Goal: Task Accomplishment & Management: Use online tool/utility

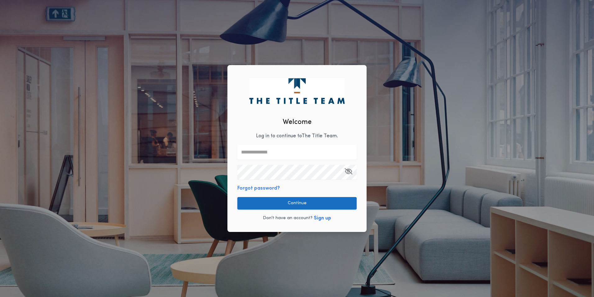
type input "**********"
click at [291, 207] on button "Continue" at bounding box center [296, 203] width 119 height 12
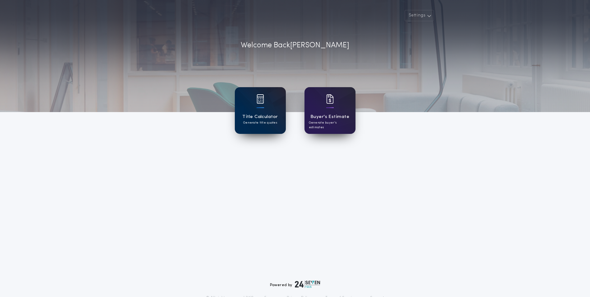
click at [267, 112] on div "Title Calculator Generate title quotes" at bounding box center [260, 110] width 51 height 47
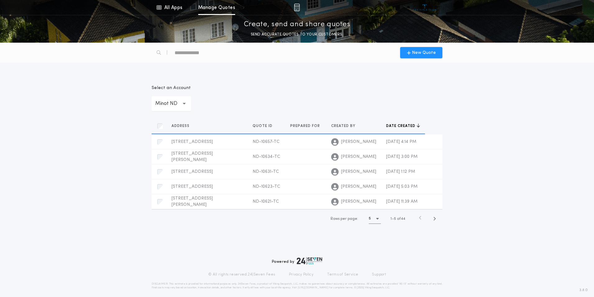
click at [161, 102] on p "Minot ND" at bounding box center [171, 103] width 32 height 7
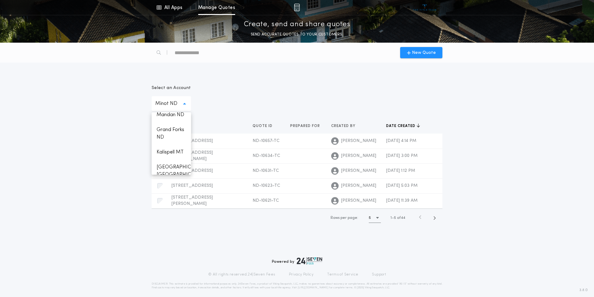
click at [166, 62] on p "Williston ND" at bounding box center [171, 55] width 39 height 15
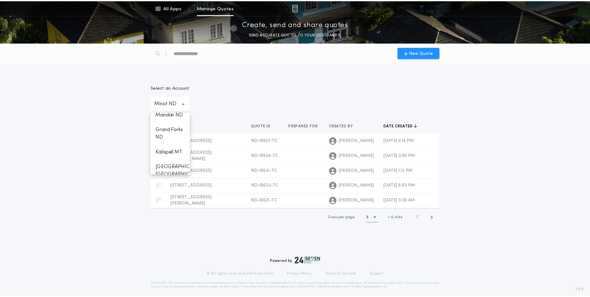
scroll to position [594, 0]
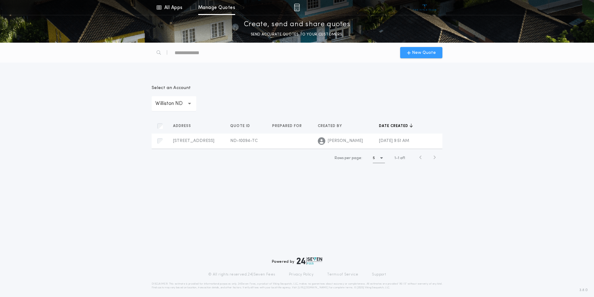
click at [425, 51] on span "New Quote" at bounding box center [424, 52] width 24 height 7
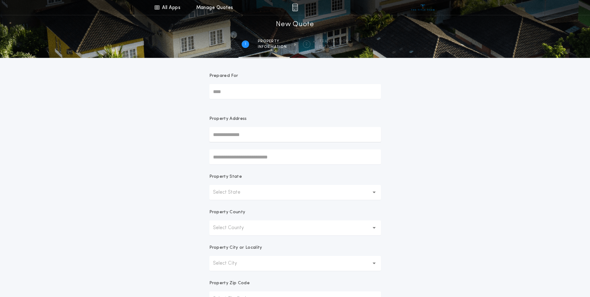
click at [253, 127] on input "text" at bounding box center [295, 134] width 172 height 15
click at [274, 146] on button "[STREET_ADDRESS]" at bounding box center [295, 146] width 172 height 9
type input "**********"
click at [464, 159] on div "**********" at bounding box center [295, 178] width 590 height 356
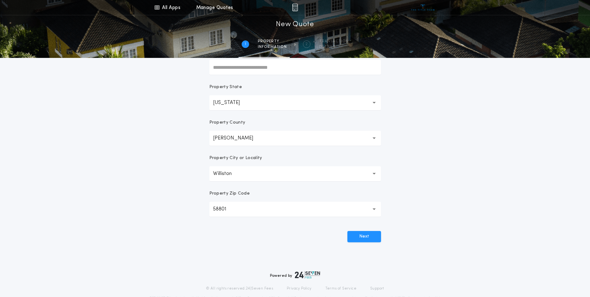
scroll to position [93, 0]
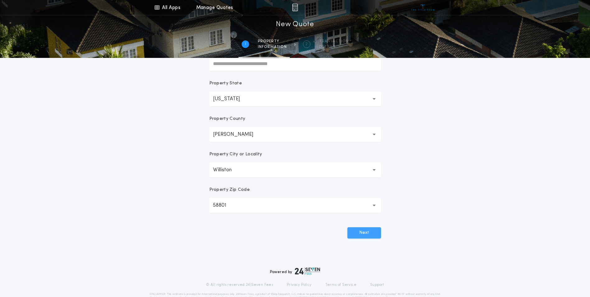
click at [371, 230] on button "Next" at bounding box center [364, 232] width 34 height 11
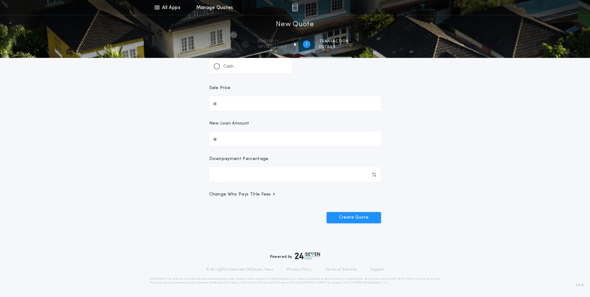
scroll to position [0, 0]
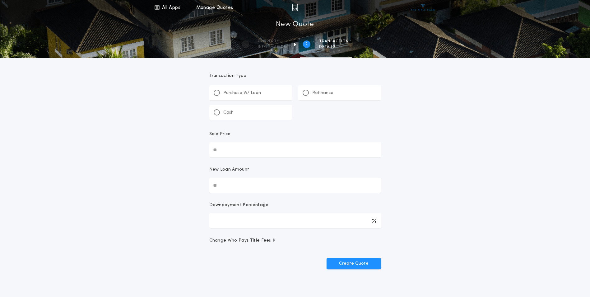
click at [319, 91] on p "Refinance" at bounding box center [322, 93] width 21 height 6
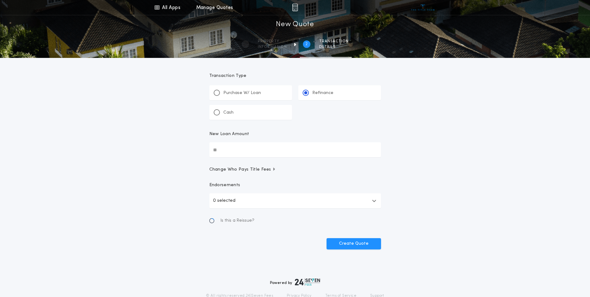
click at [265, 154] on input "New Loan Amount" at bounding box center [295, 149] width 172 height 15
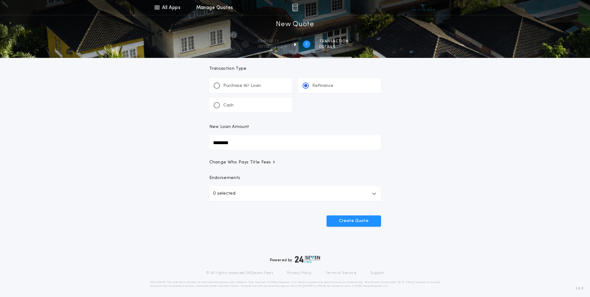
scroll to position [11, 0]
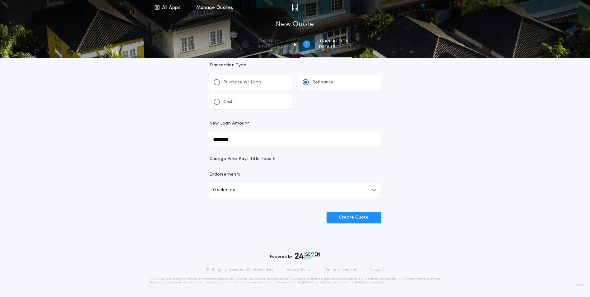
type input "********"
click at [243, 190] on button "0 selected" at bounding box center [295, 189] width 172 height 15
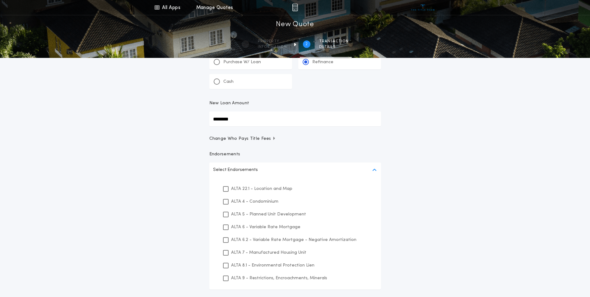
scroll to position [42, 0]
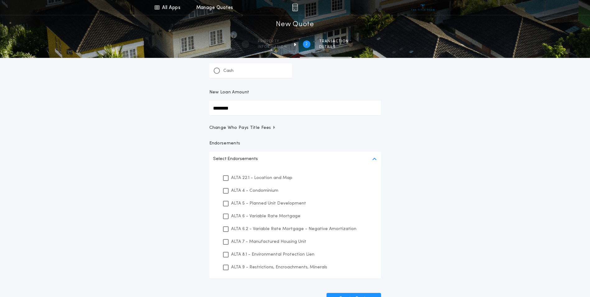
click at [284, 177] on p "ALTA 22.1 - Location and Map" at bounding box center [261, 177] width 61 height 7
click at [268, 253] on p "ALTA 8.1 - Environmental Protection Lien" at bounding box center [272, 254] width 83 height 7
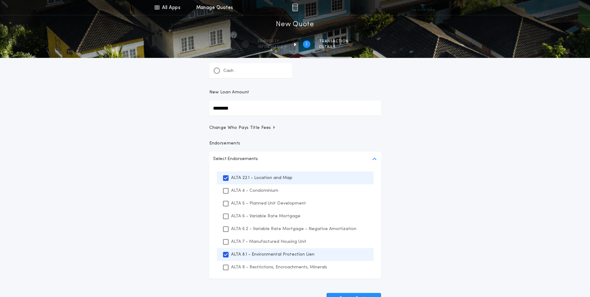
click at [267, 268] on p "ALTA 9 - Restrictions, Encroachments, Minerals" at bounding box center [279, 267] width 96 height 7
drag, startPoint x: 486, startPoint y: 254, endPoint x: 465, endPoint y: 266, distance: 24.7
click at [485, 254] on div "All Apps Title Calculator Buyer's Estimate Menu All Apps Manage Quotes 2 /2 New…" at bounding box center [295, 142] width 590 height 369
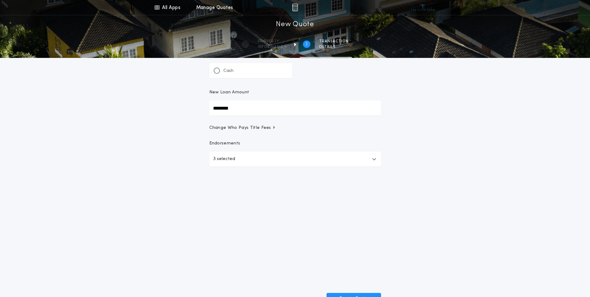
scroll to position [11, 0]
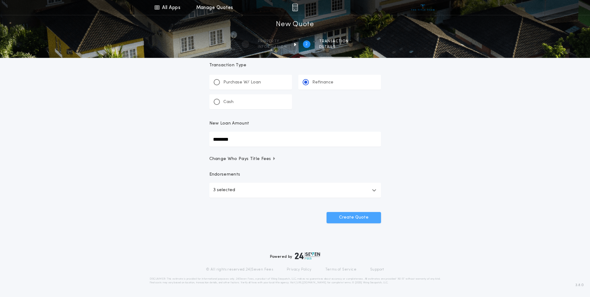
click at [364, 213] on button "Create Quote" at bounding box center [353, 217] width 54 height 11
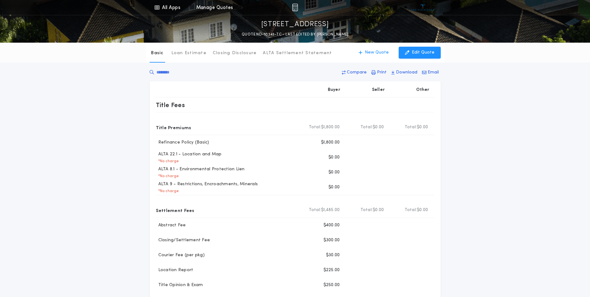
click at [536, 178] on div "Basic Loan Estimate Closing Disclosure ALTA Settlement Statement Basic New Quot…" at bounding box center [295, 243] width 590 height 401
click at [381, 72] on p "Print" at bounding box center [382, 72] width 10 height 6
